Goal: Transaction & Acquisition: Book appointment/travel/reservation

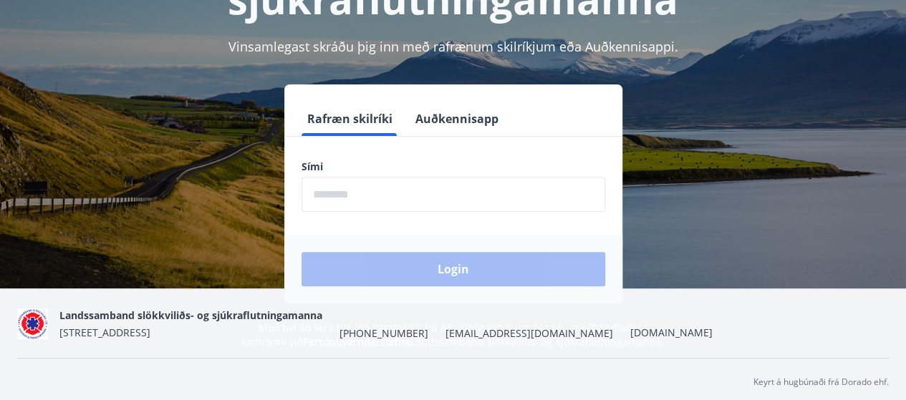
scroll to position [175, 0]
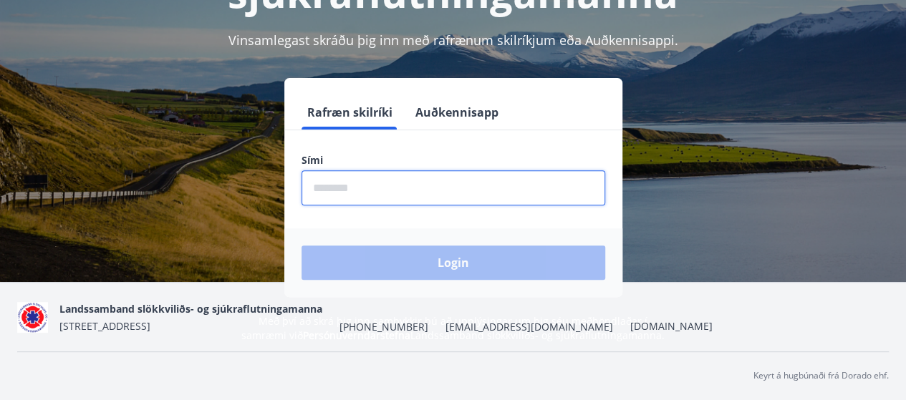
click at [362, 174] on input "phone" at bounding box center [453, 187] width 304 height 35
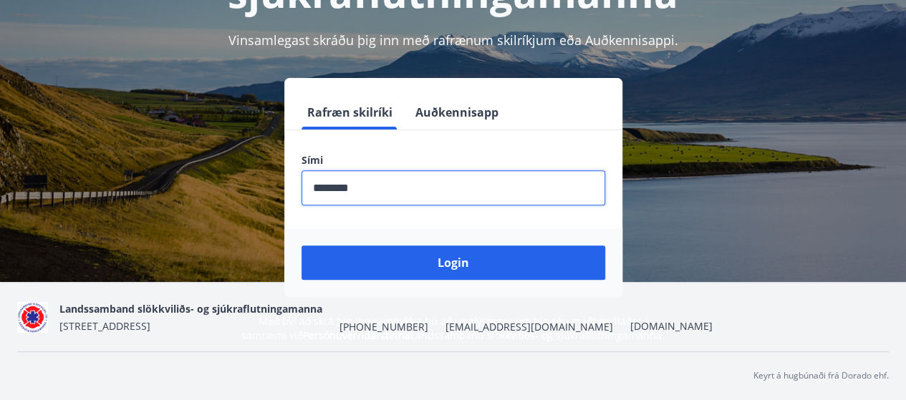
type input "********"
click at [301, 246] on button "Login" at bounding box center [453, 263] width 304 height 34
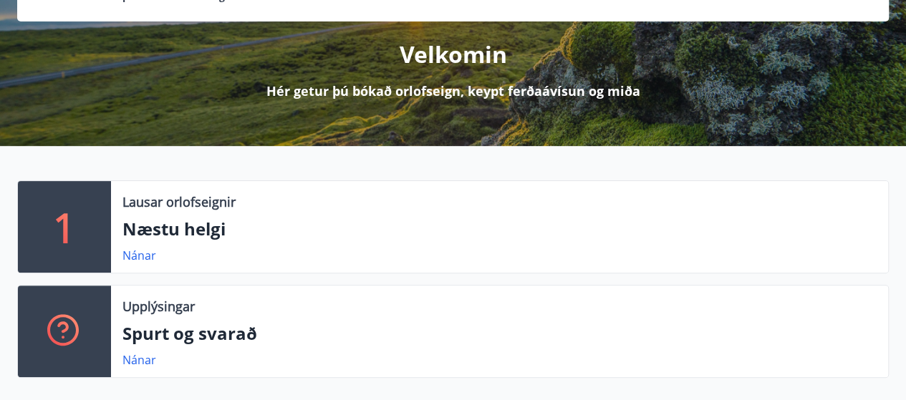
scroll to position [154, 0]
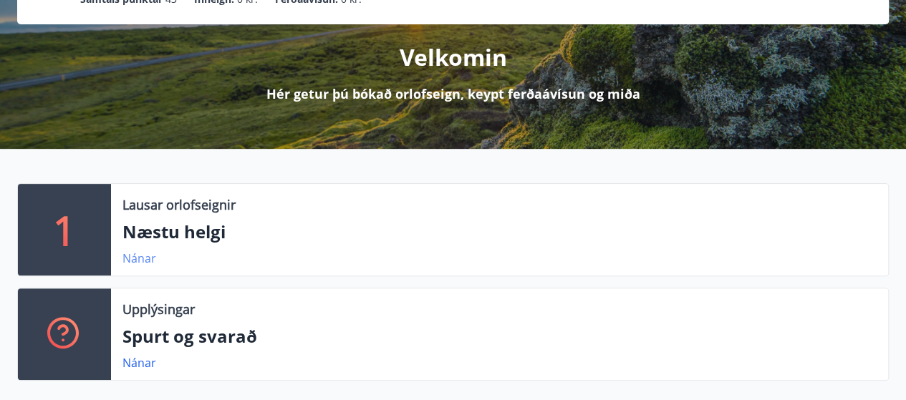
click at [139, 258] on link "Nánar" at bounding box center [139, 259] width 34 height 16
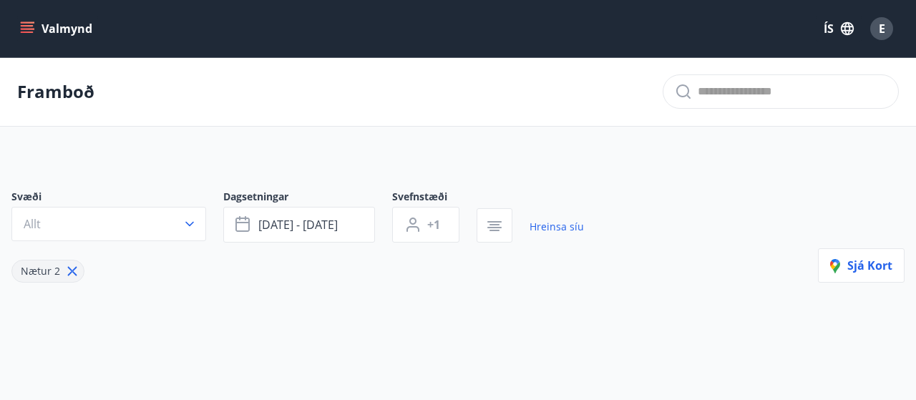
type input "*"
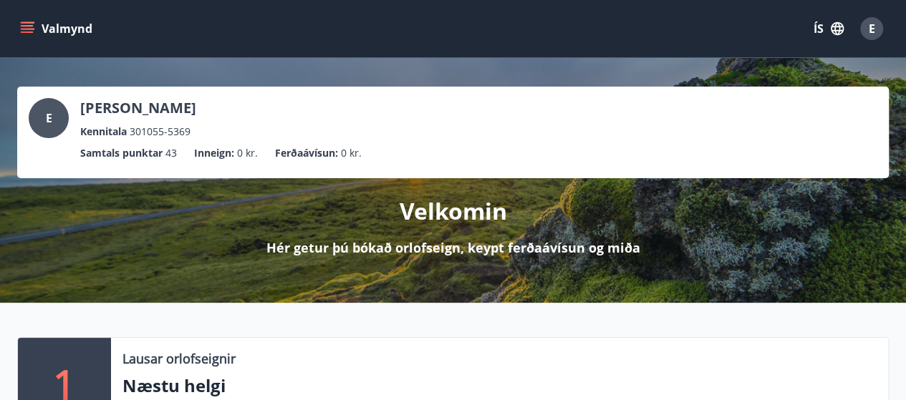
click at [29, 31] on icon "menu" at bounding box center [27, 28] width 14 height 14
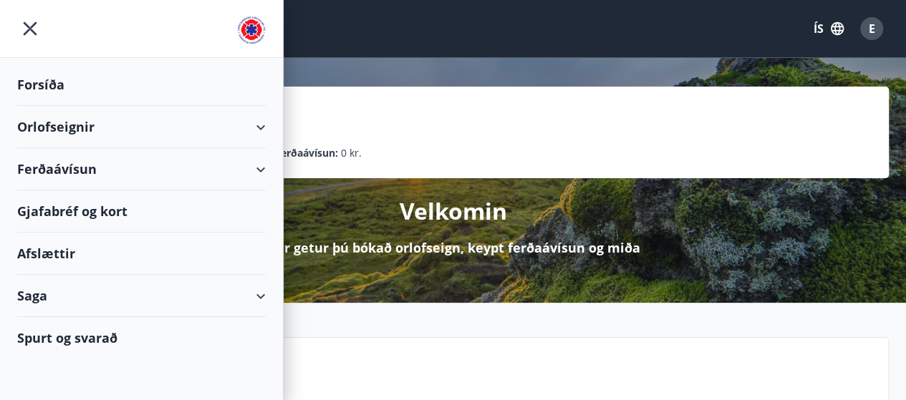
click at [261, 127] on div "Orlofseignir" at bounding box center [141, 127] width 248 height 42
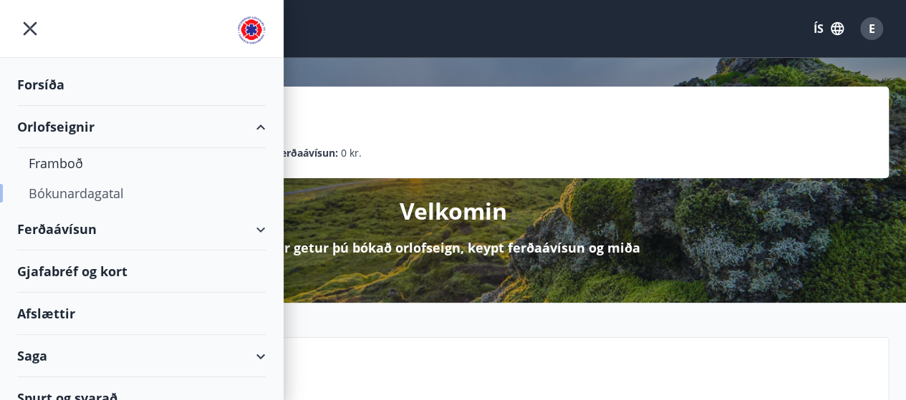
click at [64, 190] on div "Bókunardagatal" at bounding box center [142, 193] width 226 height 30
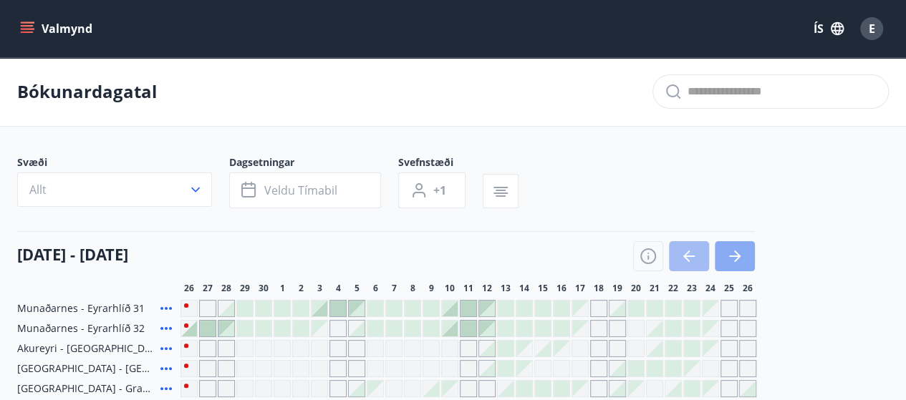
click at [745, 253] on button "button" at bounding box center [735, 256] width 40 height 30
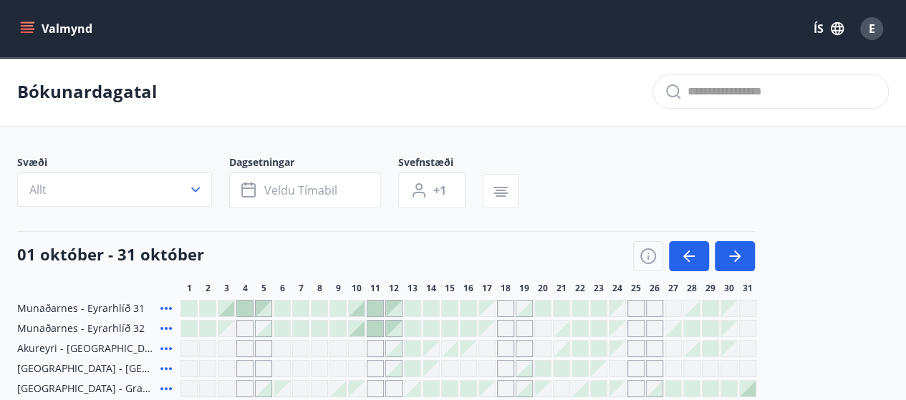
click at [39, 31] on button "Valmynd" at bounding box center [57, 29] width 81 height 26
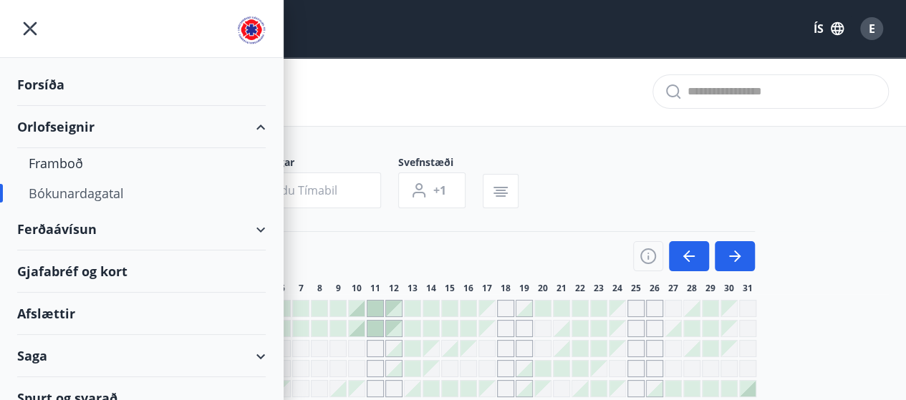
click at [39, 31] on icon "menu" at bounding box center [30, 29] width 26 height 26
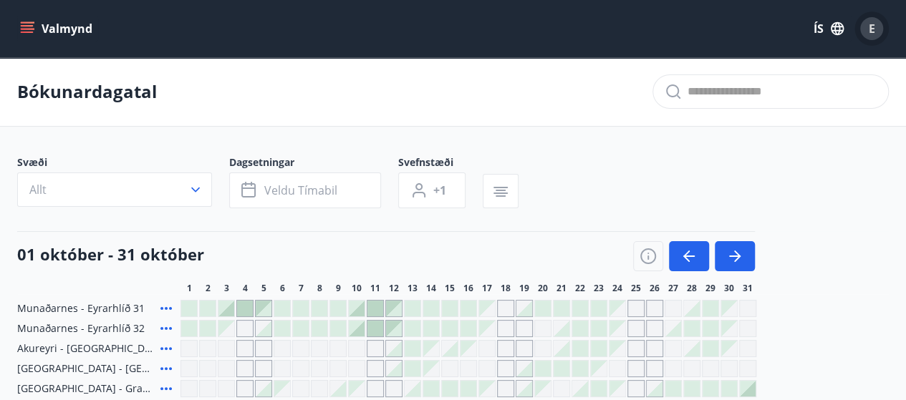
click at [872, 24] on span "E" at bounding box center [871, 29] width 6 height 16
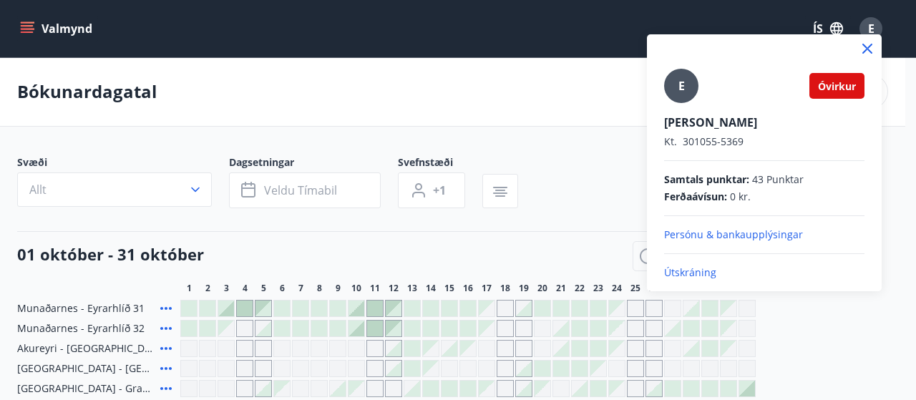
click at [676, 273] on p "Útskráning" at bounding box center [764, 273] width 200 height 14
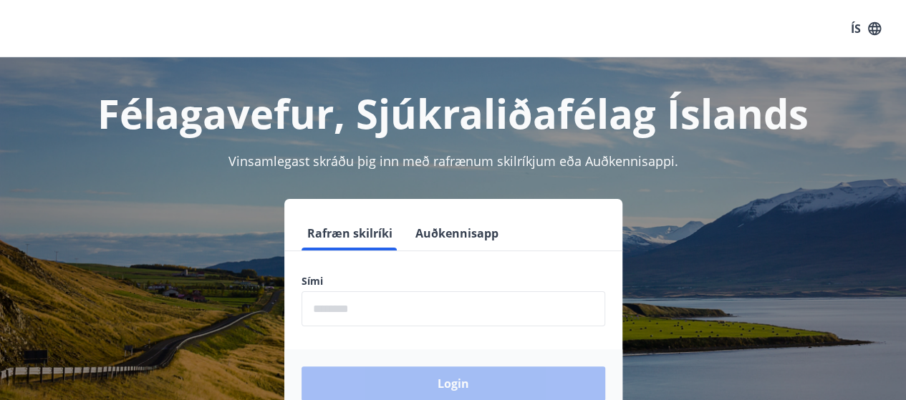
scroll to position [177, 0]
